Goal: Book appointment/travel/reservation

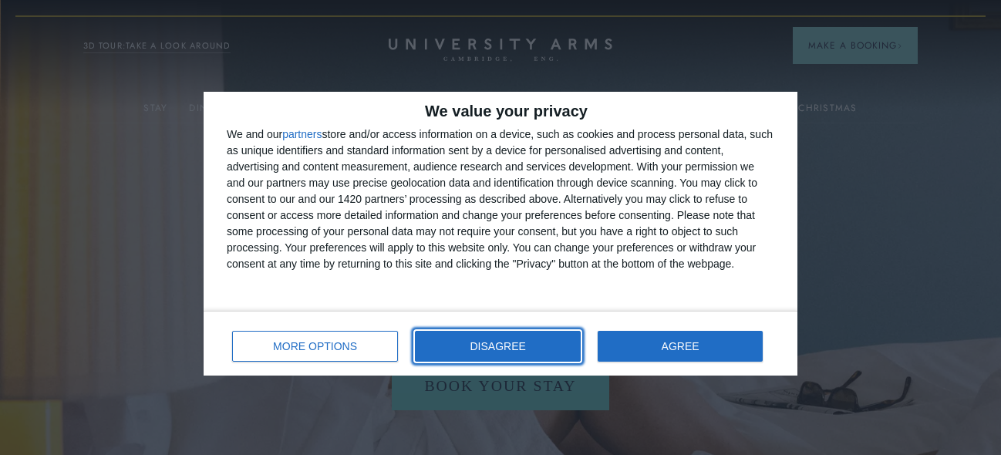
click at [543, 347] on button "DISAGREE" at bounding box center [498, 346] width 166 height 31
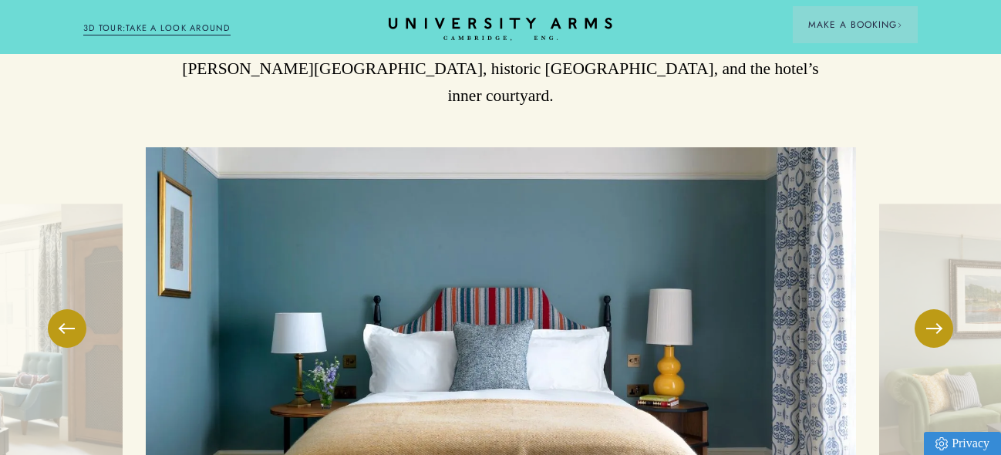
scroll to position [2082, 0]
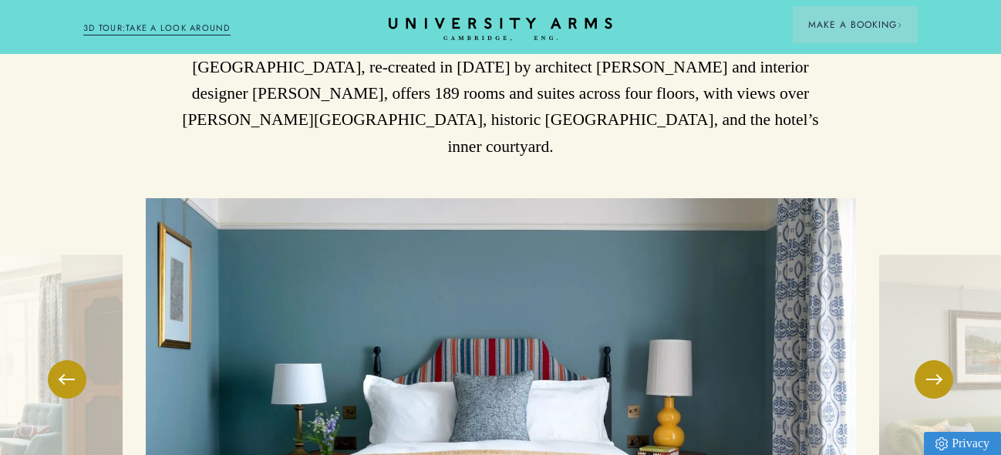
click at [575, 319] on img at bounding box center [501, 386] width 710 height 377
click at [939, 360] on button at bounding box center [934, 379] width 39 height 39
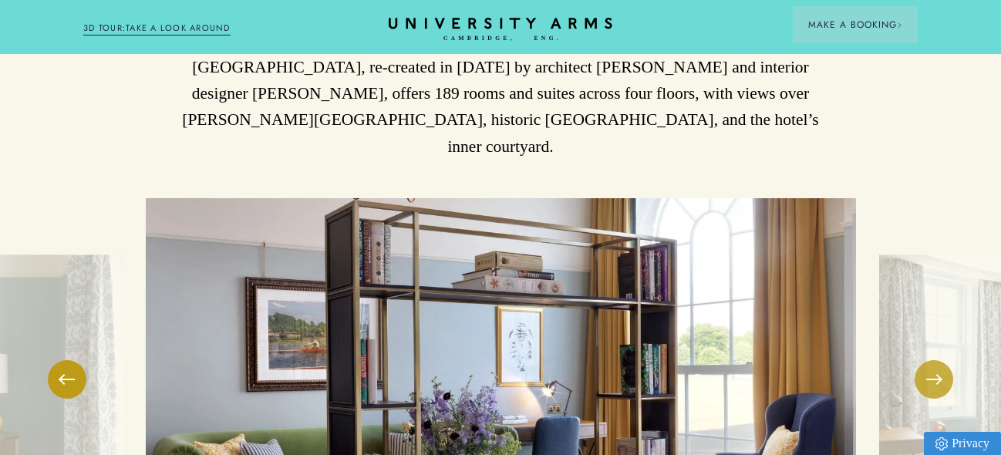
click at [939, 360] on button at bounding box center [934, 379] width 39 height 39
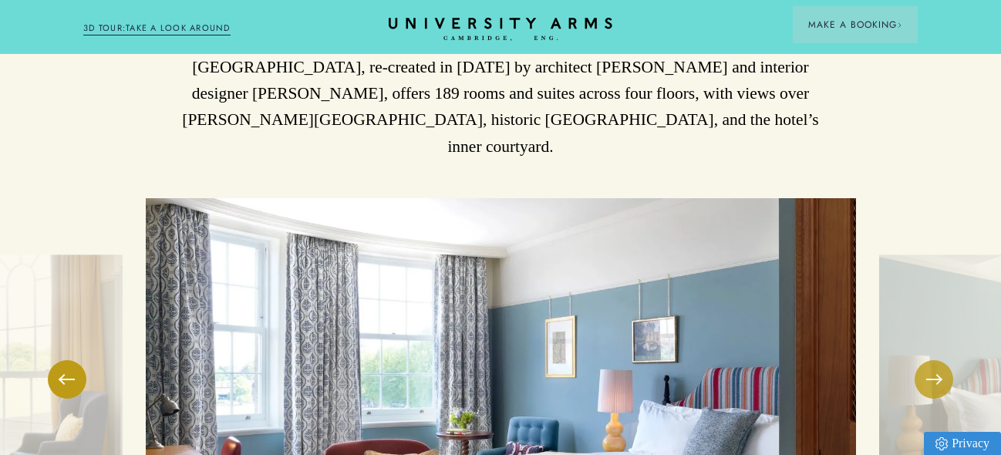
click at [939, 360] on button at bounding box center [934, 379] width 39 height 39
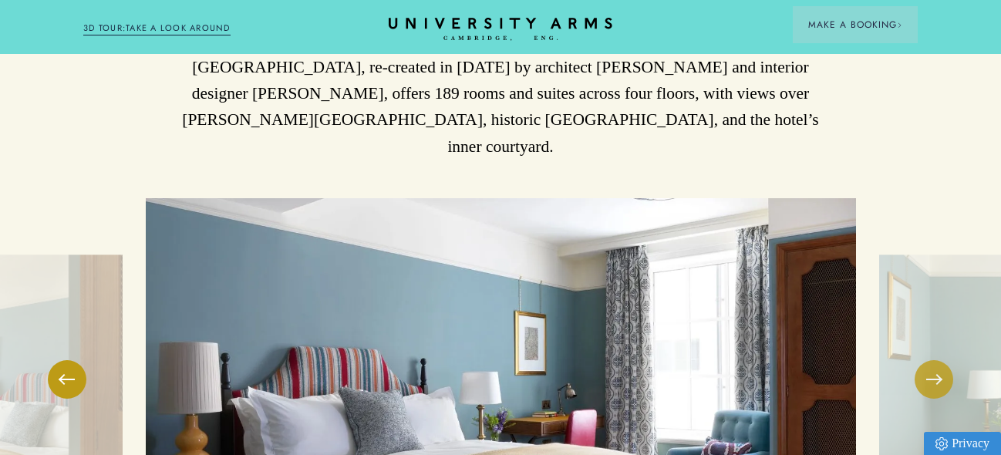
click at [938, 360] on button at bounding box center [934, 379] width 39 height 39
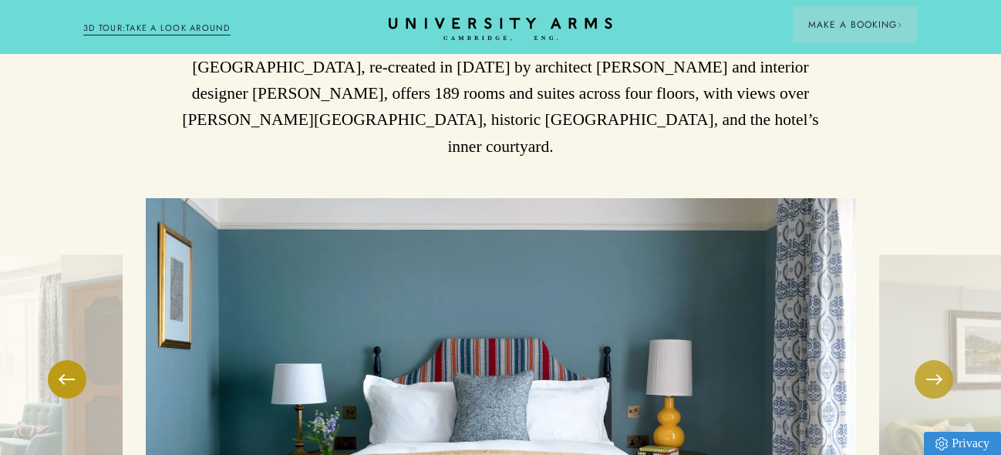
click at [938, 360] on button at bounding box center [934, 379] width 39 height 39
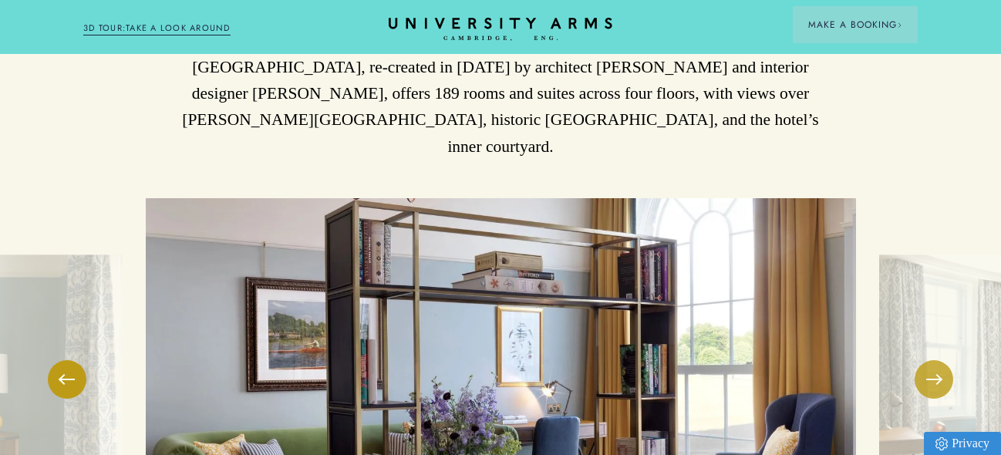
click at [938, 360] on button at bounding box center [934, 379] width 39 height 39
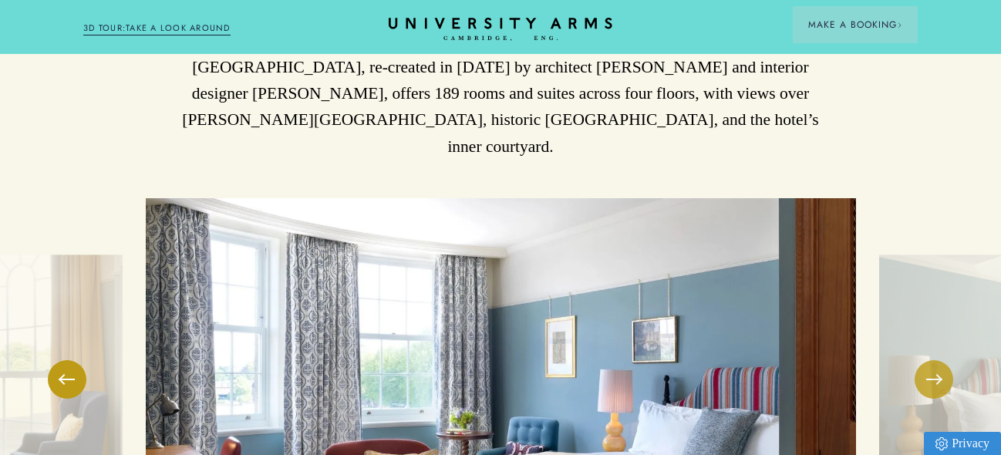
click at [938, 360] on button at bounding box center [934, 379] width 39 height 39
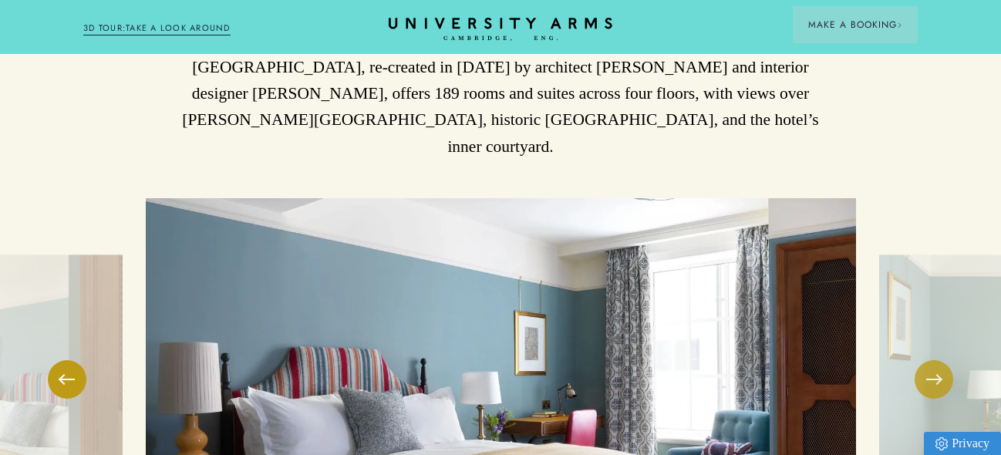
click at [938, 360] on button at bounding box center [934, 379] width 39 height 39
